Goal: Task Accomplishment & Management: Complete application form

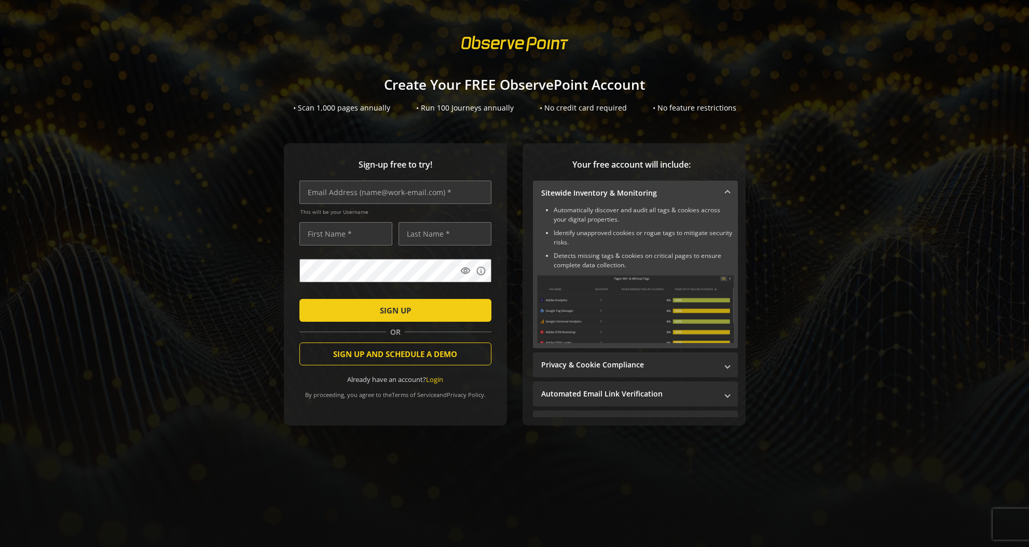
click at [778, 145] on div "Sign-up free to try! This will be your Username visibility info SIGN UP OR SIGN…" at bounding box center [514, 305] width 1004 height 324
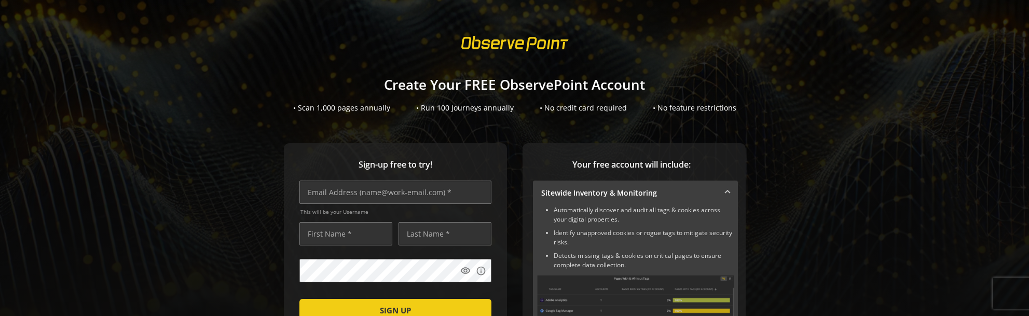
click at [237, 89] on h1 "Create Your FREE ObservePoint Account" at bounding box center [514, 84] width 1029 height 15
click at [194, 184] on div "Sign-up free to try! This will be your Username visibility info SIGN UP OR SIGN…" at bounding box center [514, 305] width 1004 height 324
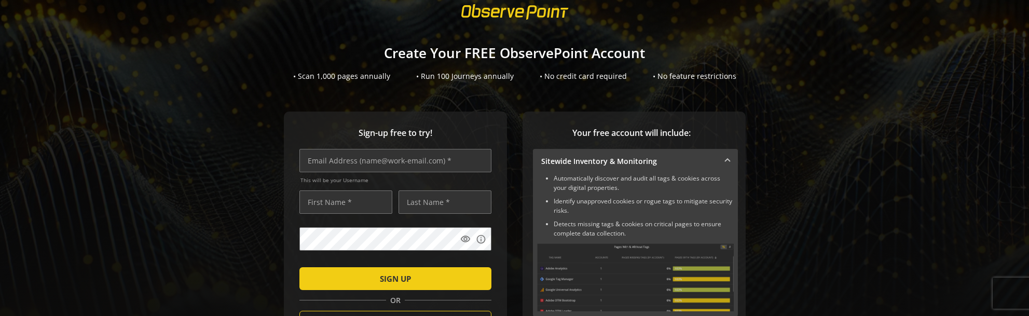
scroll to position [111, 0]
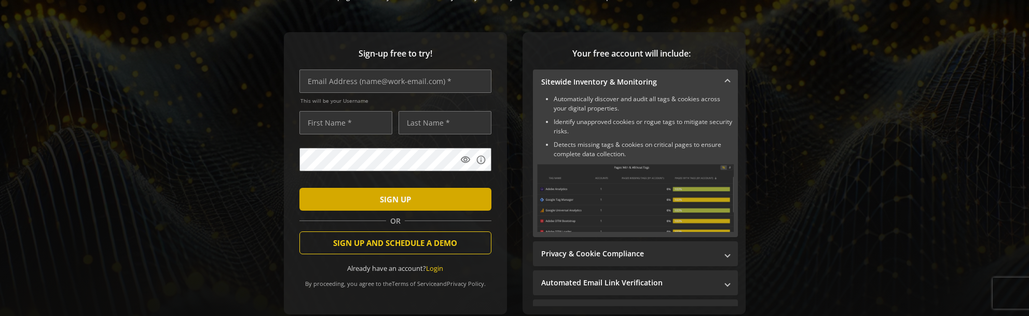
click at [351, 195] on span "submit" at bounding box center [395, 199] width 192 height 25
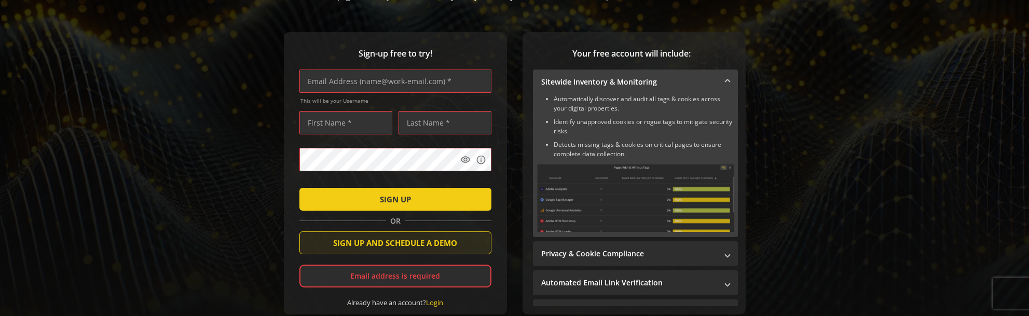
click at [386, 245] on span "SIGN UP AND SCHEDULE A DEMO" at bounding box center [395, 242] width 124 height 19
click at [387, 237] on span "SIGN UP AND SCHEDULE A DEMO" at bounding box center [395, 242] width 124 height 19
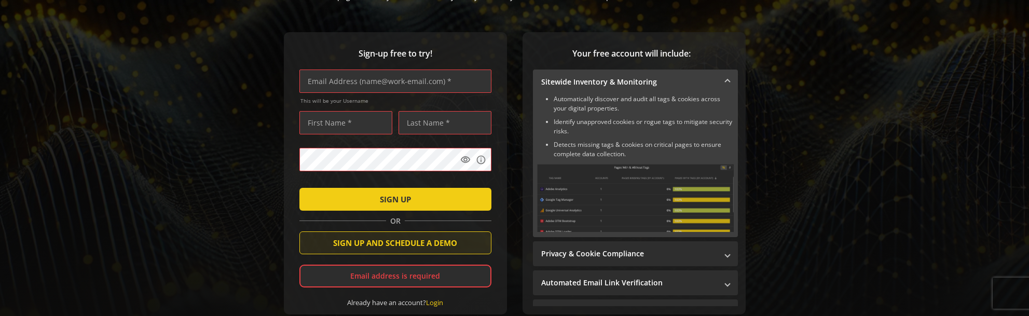
click at [387, 237] on span "SIGN UP AND SCHEDULE A DEMO" at bounding box center [395, 242] width 124 height 19
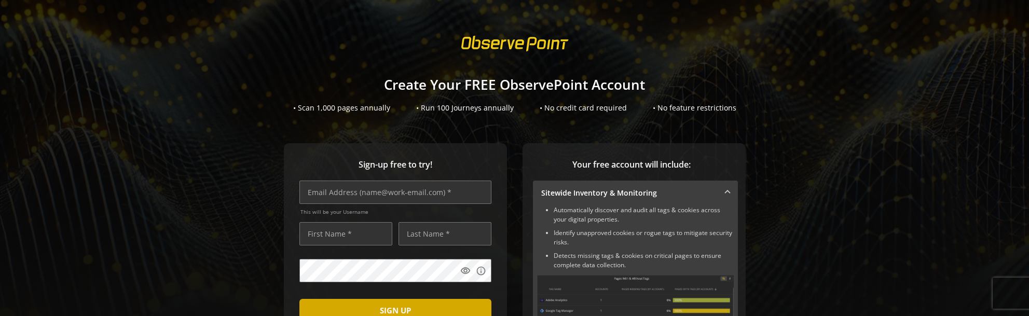
click at [392, 307] on span "SIGN UP" at bounding box center [395, 310] width 31 height 19
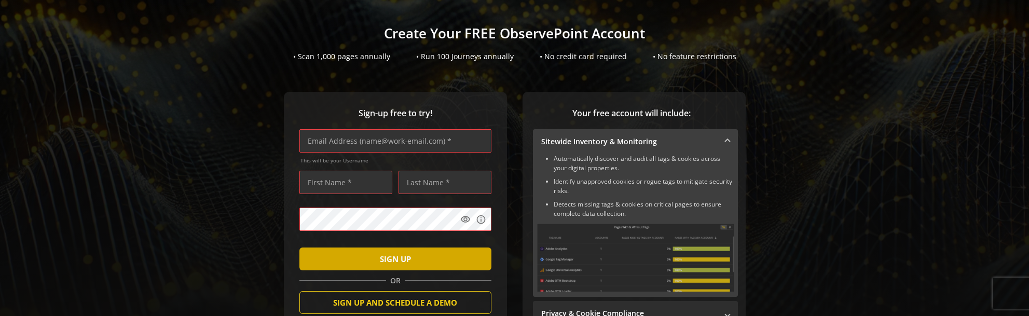
scroll to position [63, 0]
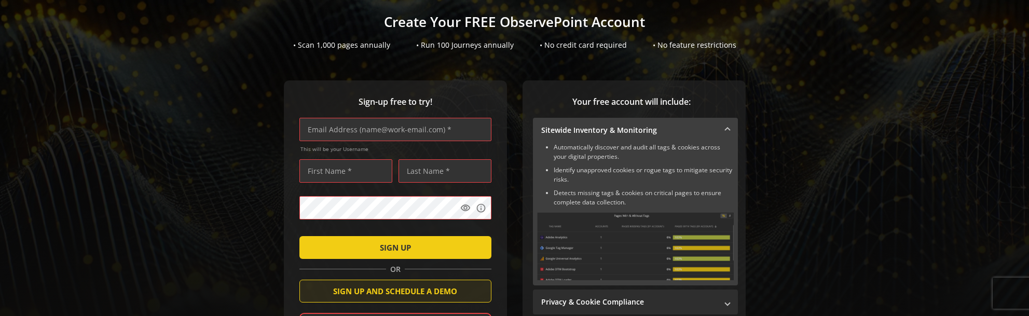
click at [400, 293] on span "SIGN UP AND SCHEDULE A DEMO" at bounding box center [395, 291] width 124 height 19
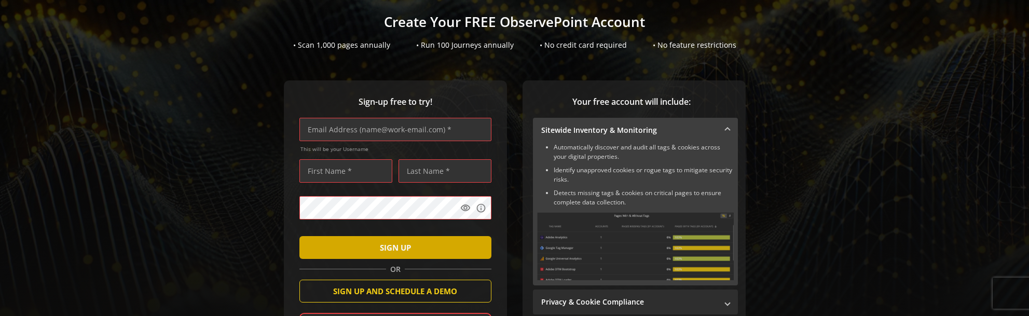
click at [397, 251] on span "SIGN UP" at bounding box center [395, 247] width 31 height 19
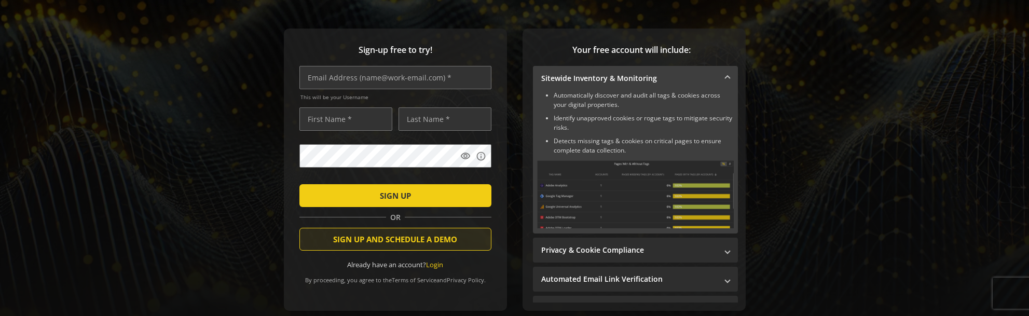
scroll to position [115, 0]
click at [369, 239] on span "SIGN UP AND SCHEDULE A DEMO" at bounding box center [395, 238] width 124 height 19
